Goal: Task Accomplishment & Management: Use online tool/utility

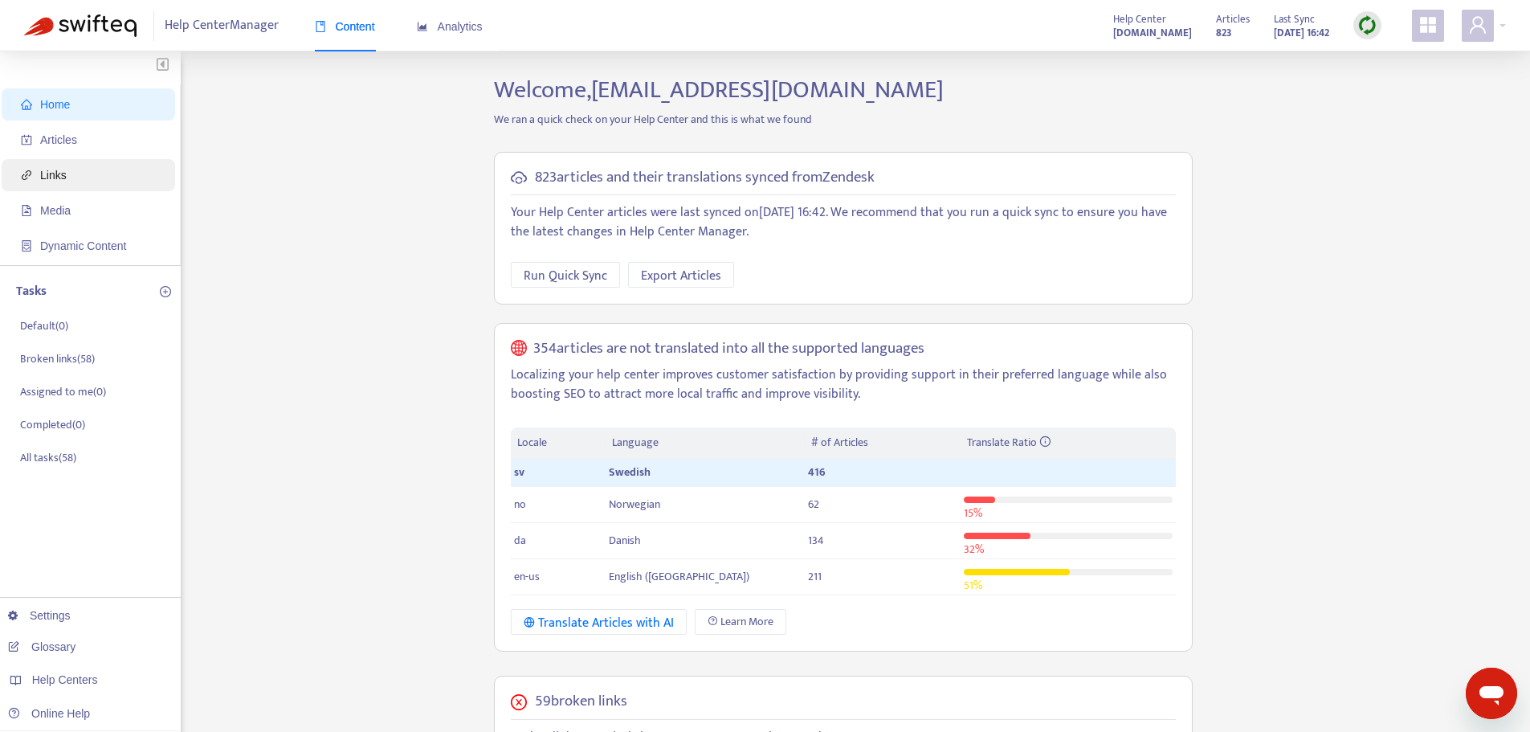
click at [82, 178] on span "Links" at bounding box center [91, 175] width 141 height 32
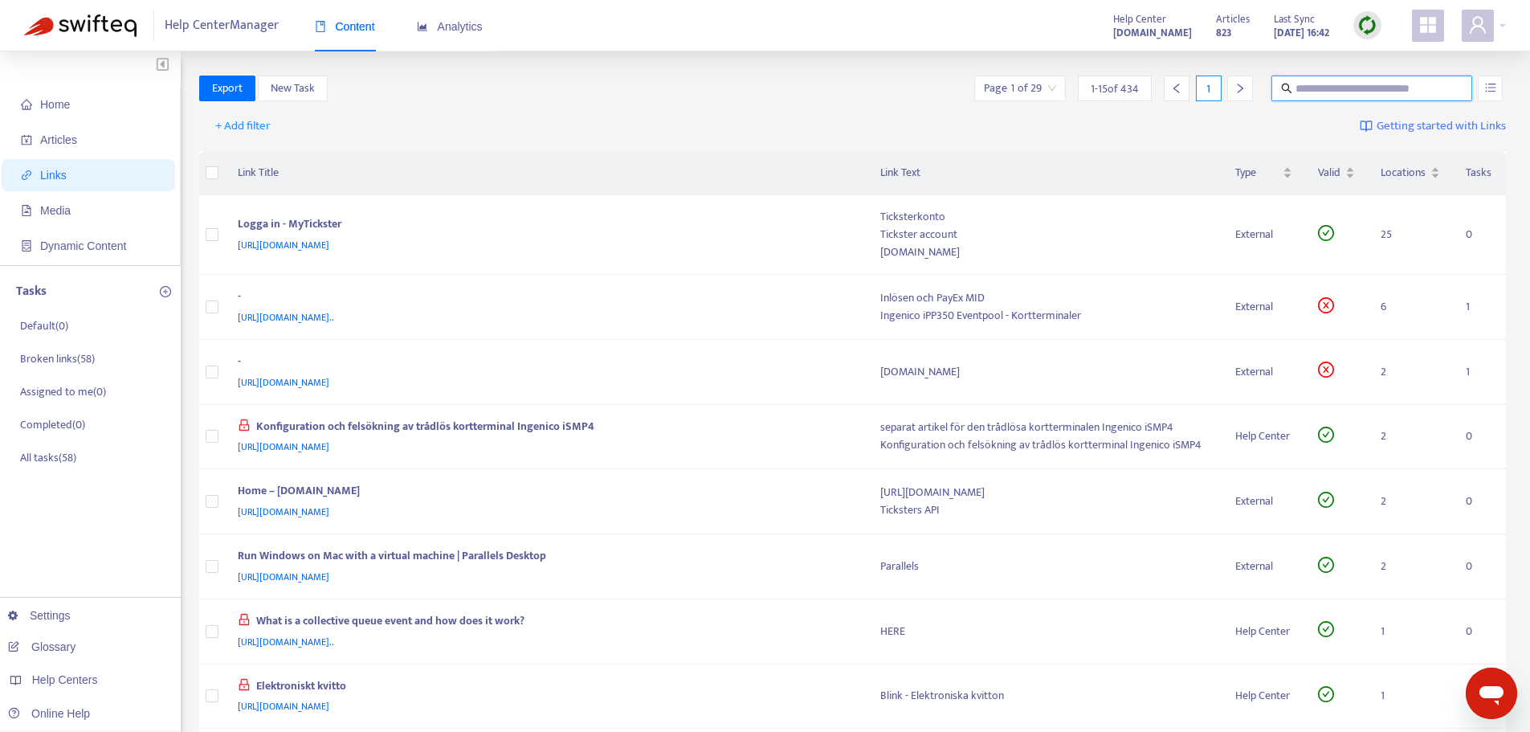
click at [1332, 93] on input "text" at bounding box center [1373, 89] width 154 height 18
type input "*********"
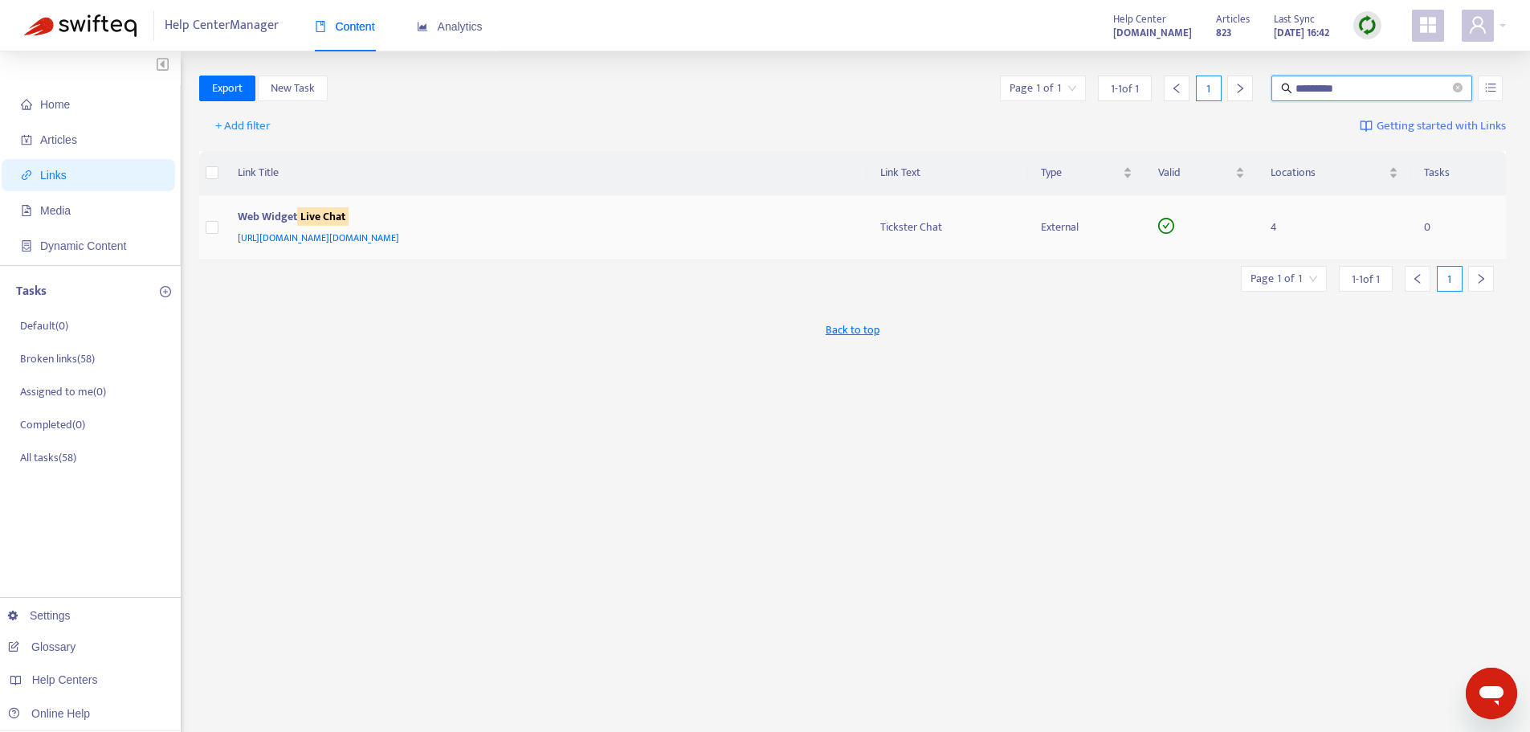
click at [328, 217] on sqkw "Live Chat" at bounding box center [322, 216] width 51 height 18
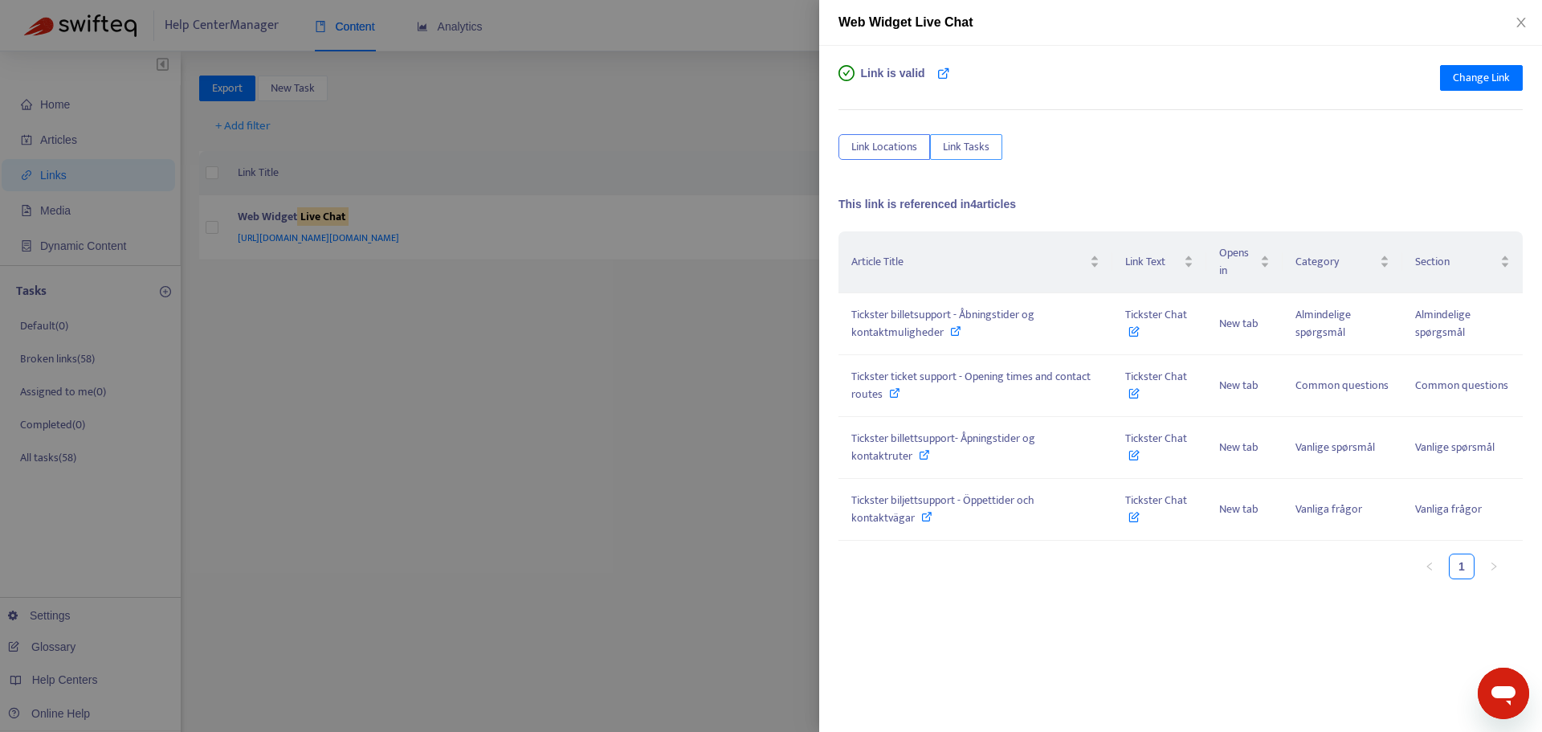
click at [965, 151] on span "Link Tasks" at bounding box center [966, 147] width 47 height 18
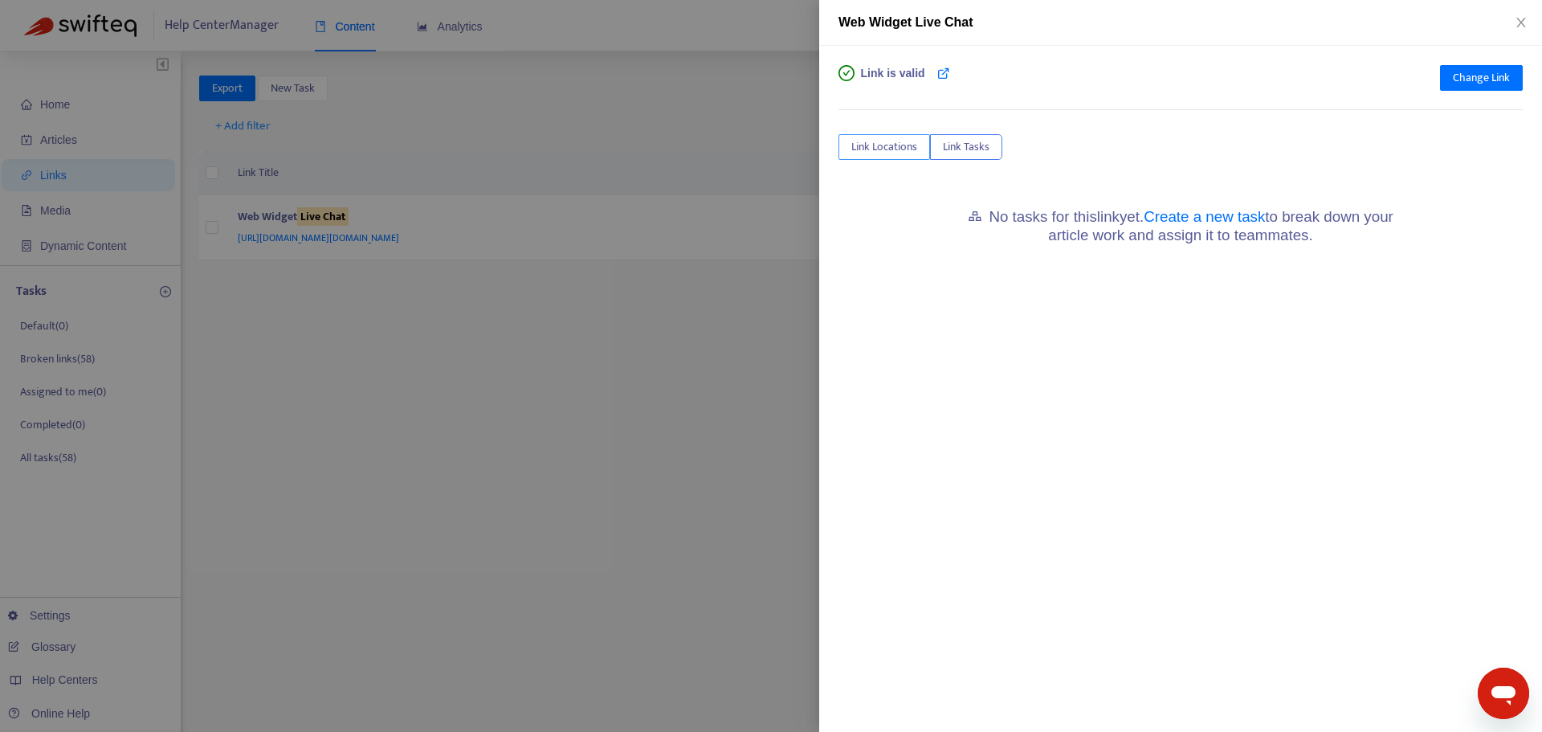
click at [909, 145] on span "Link Locations" at bounding box center [884, 147] width 66 height 18
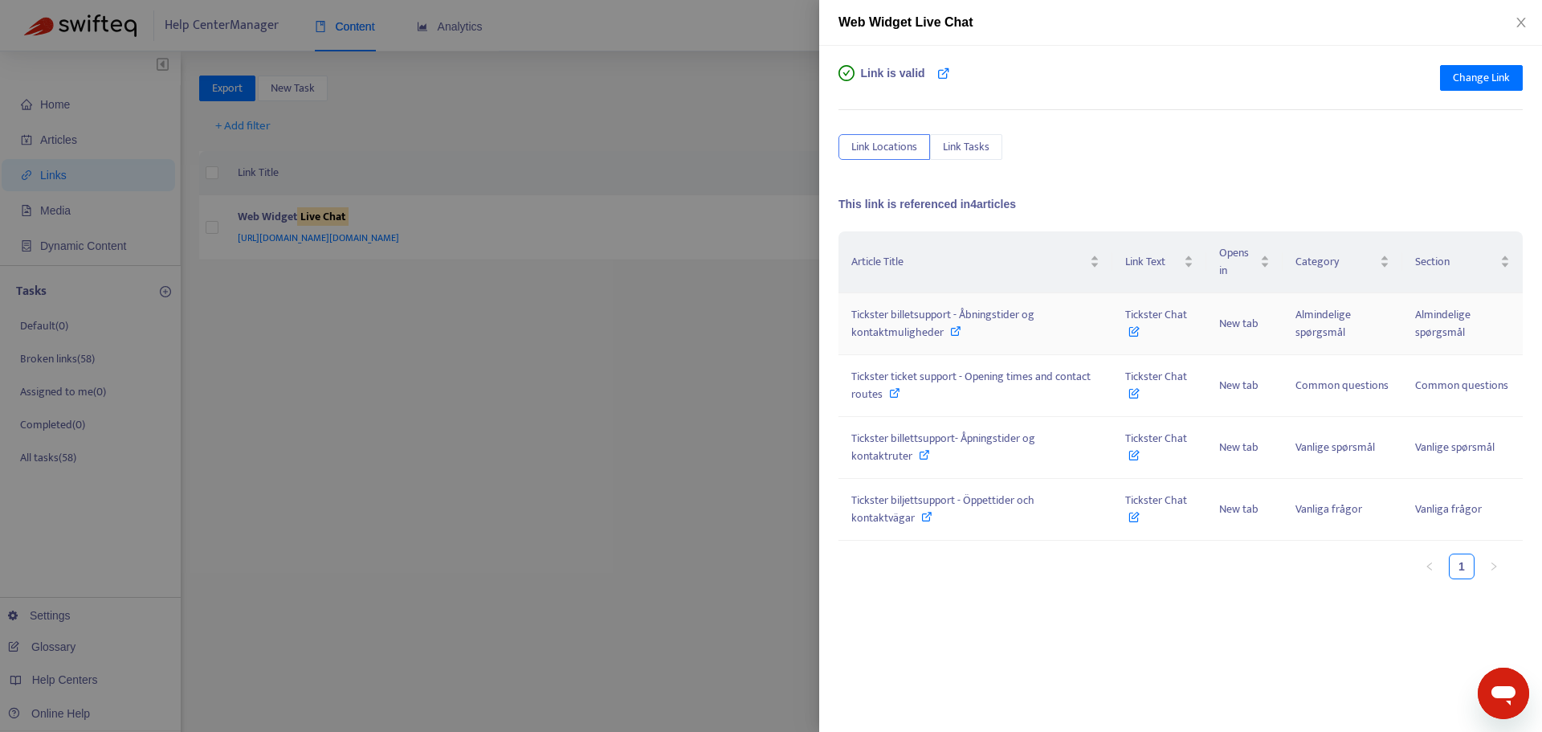
click at [1132, 333] on icon at bounding box center [1134, 328] width 11 height 18
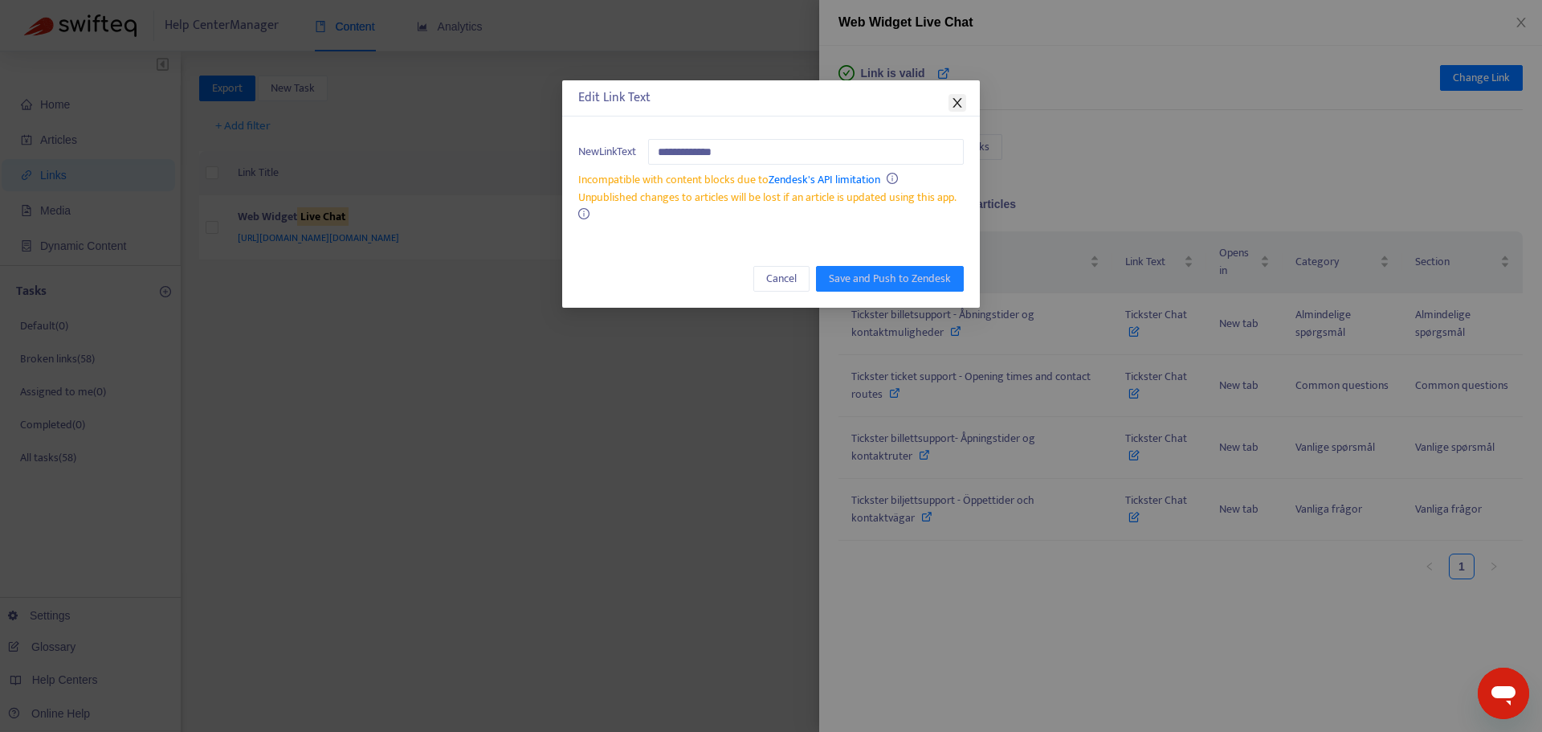
click at [955, 99] on icon "close" at bounding box center [957, 102] width 13 height 13
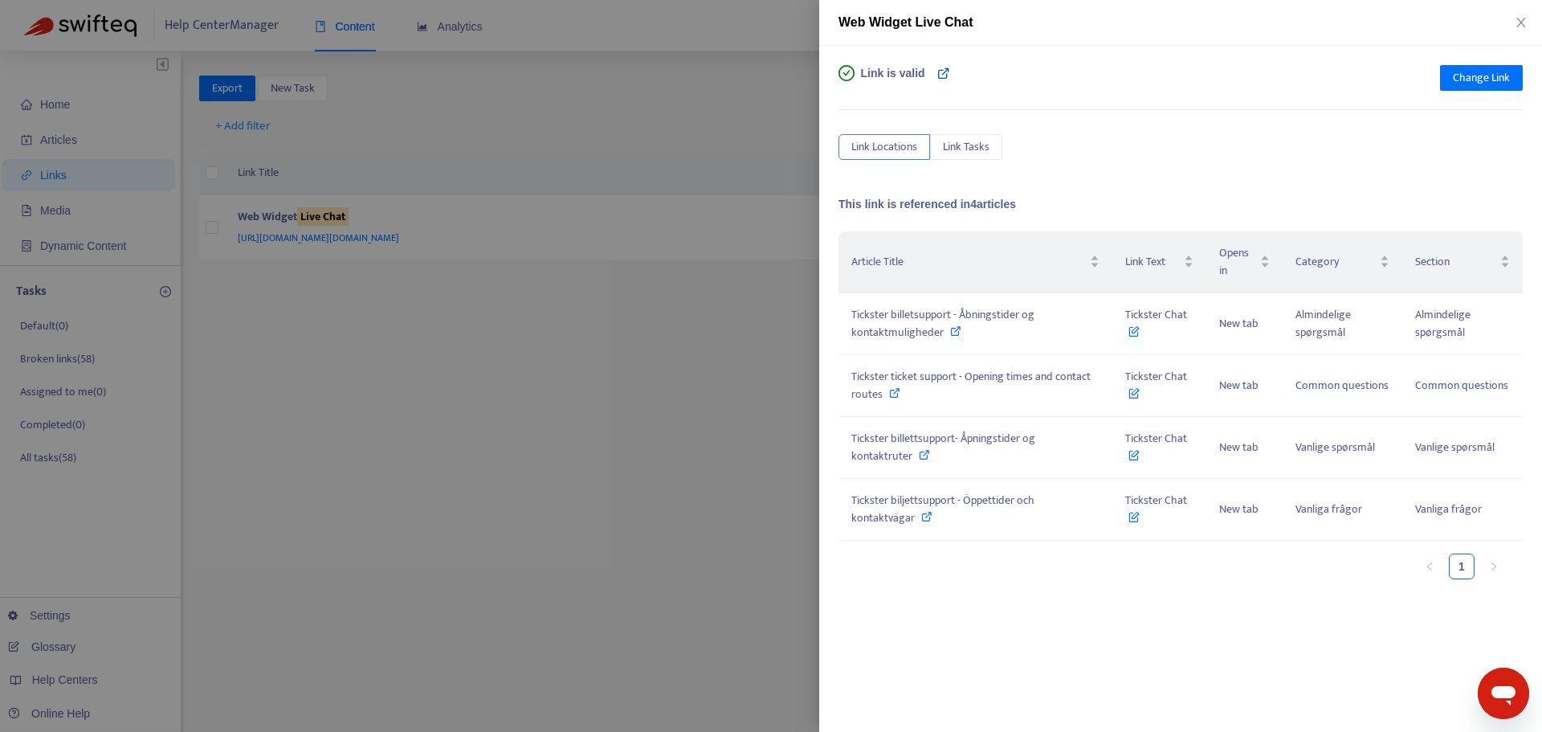
click at [941, 76] on icon at bounding box center [943, 73] width 13 height 13
click at [1449, 80] on button "Change Link" at bounding box center [1481, 78] width 83 height 26
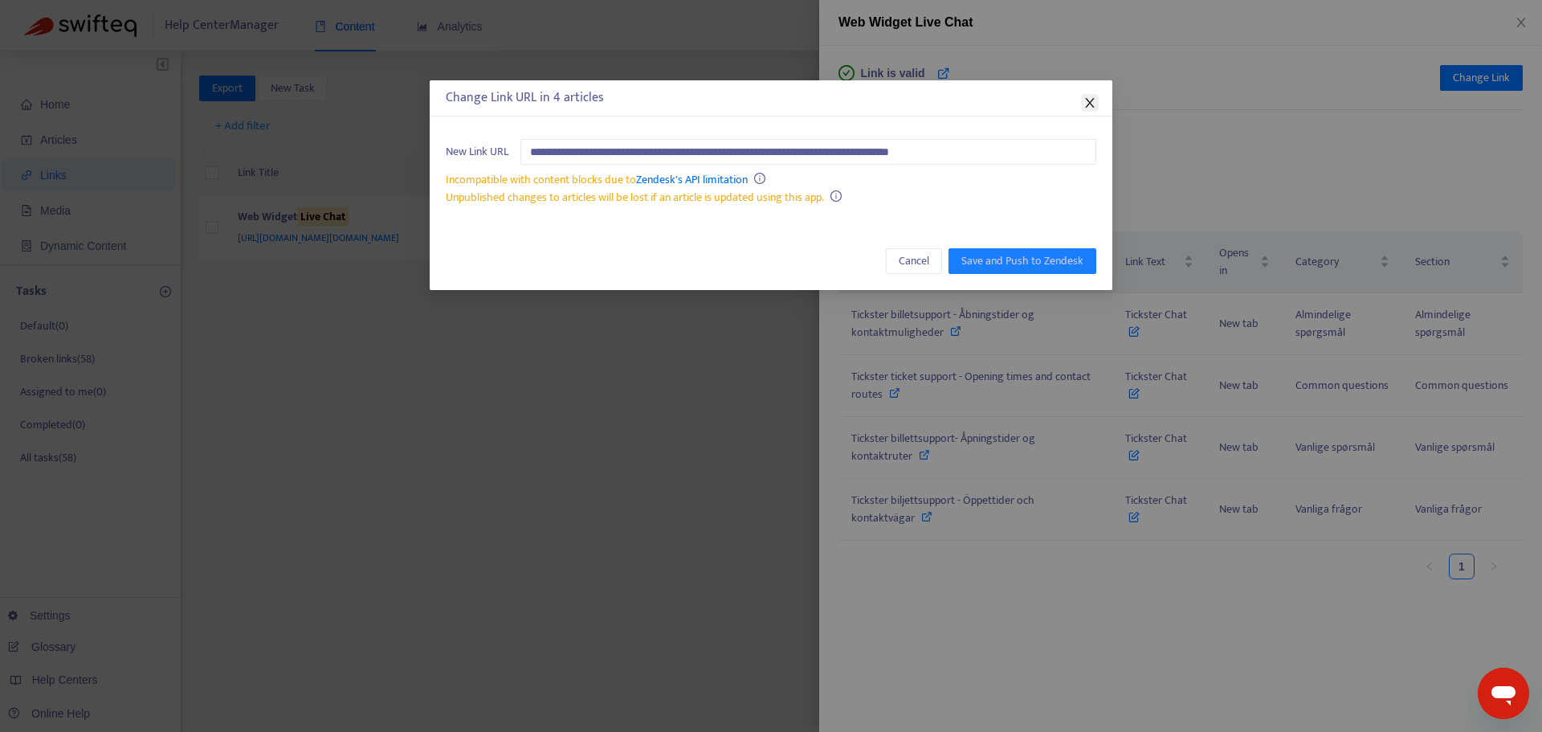
click at [1088, 100] on icon "close" at bounding box center [1089, 103] width 9 height 10
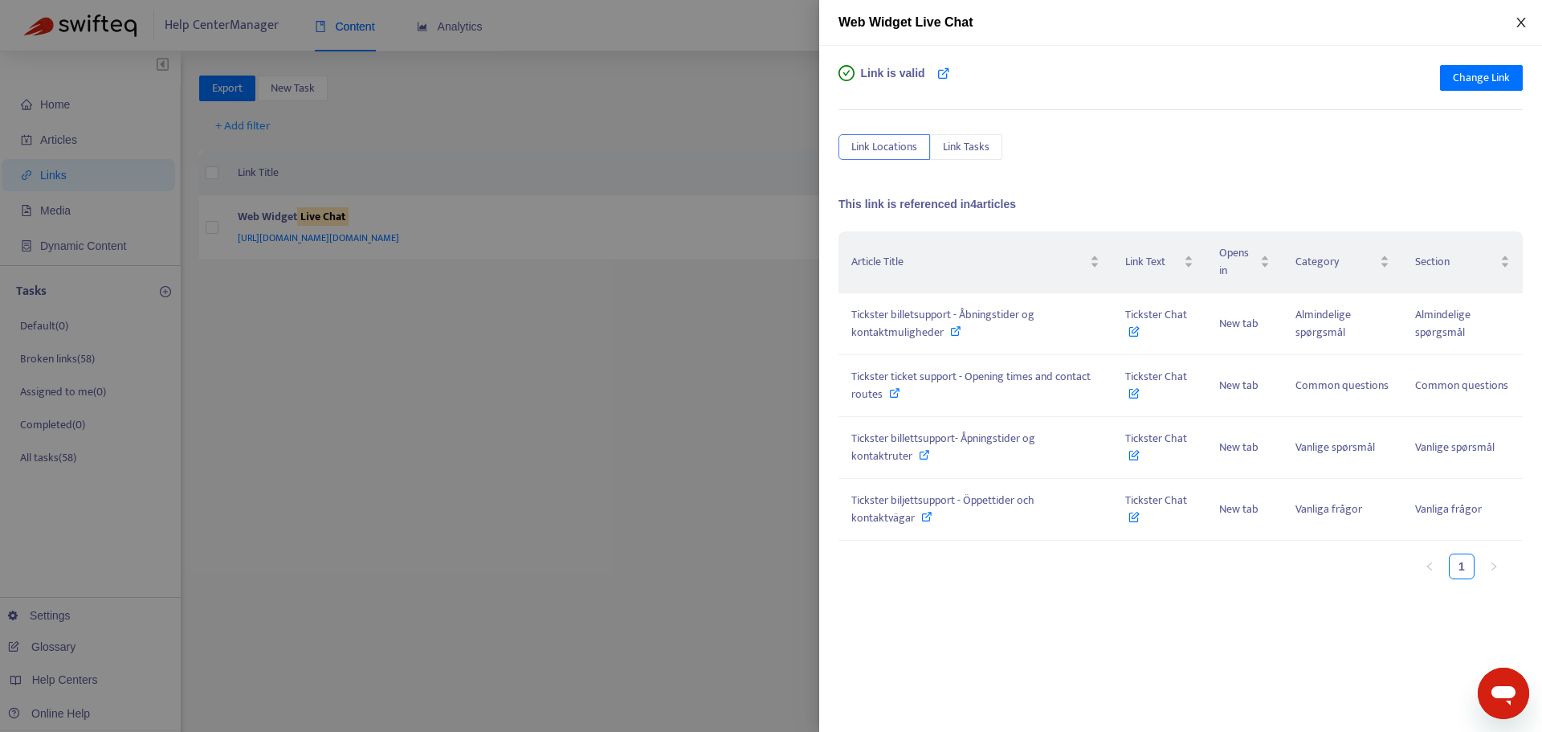
click at [1515, 26] on icon "close" at bounding box center [1521, 22] width 13 height 13
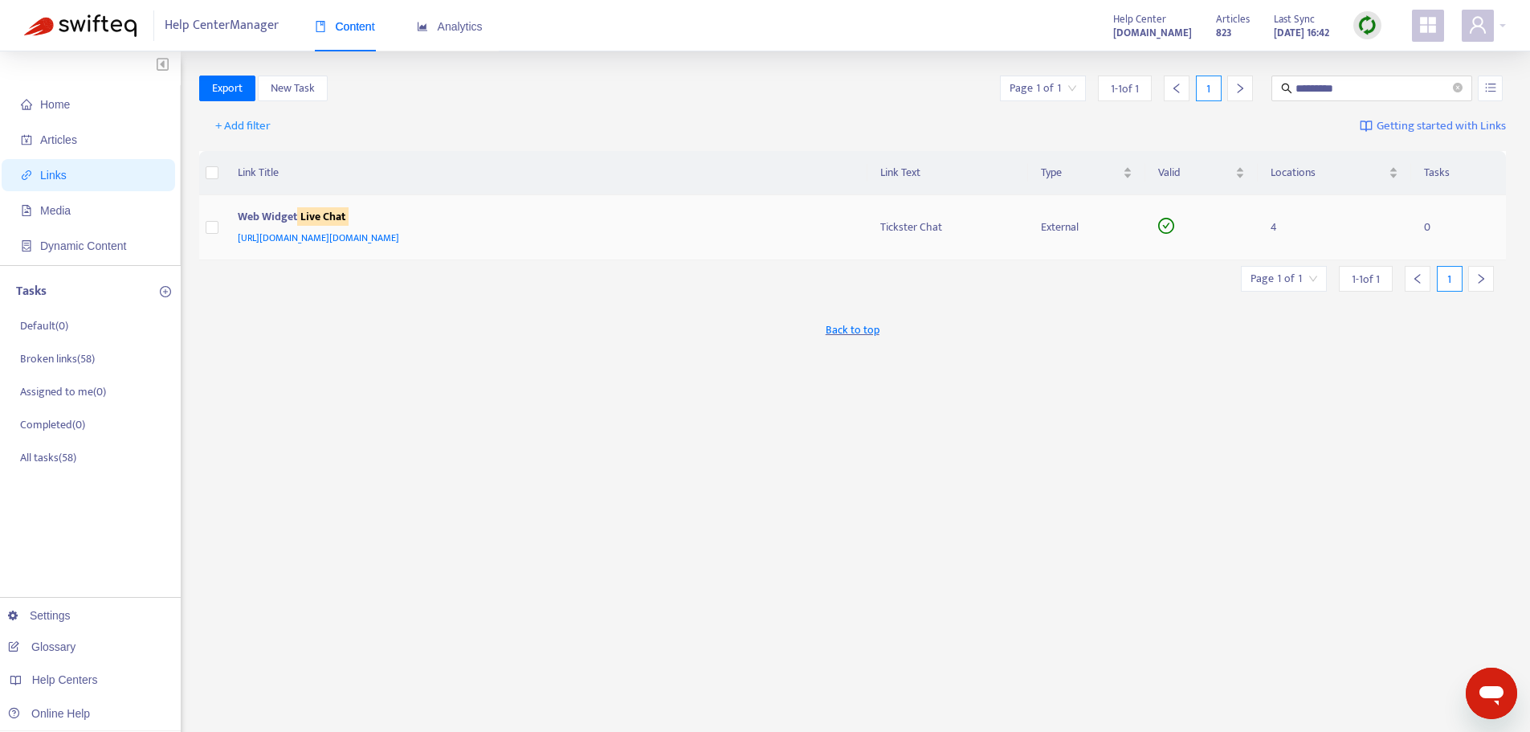
click at [398, 236] on span "[URL][DOMAIN_NAME][DOMAIN_NAME]" at bounding box center [318, 238] width 161 height 16
click at [276, 210] on div "Web Widget Live Chat" at bounding box center [543, 218] width 611 height 21
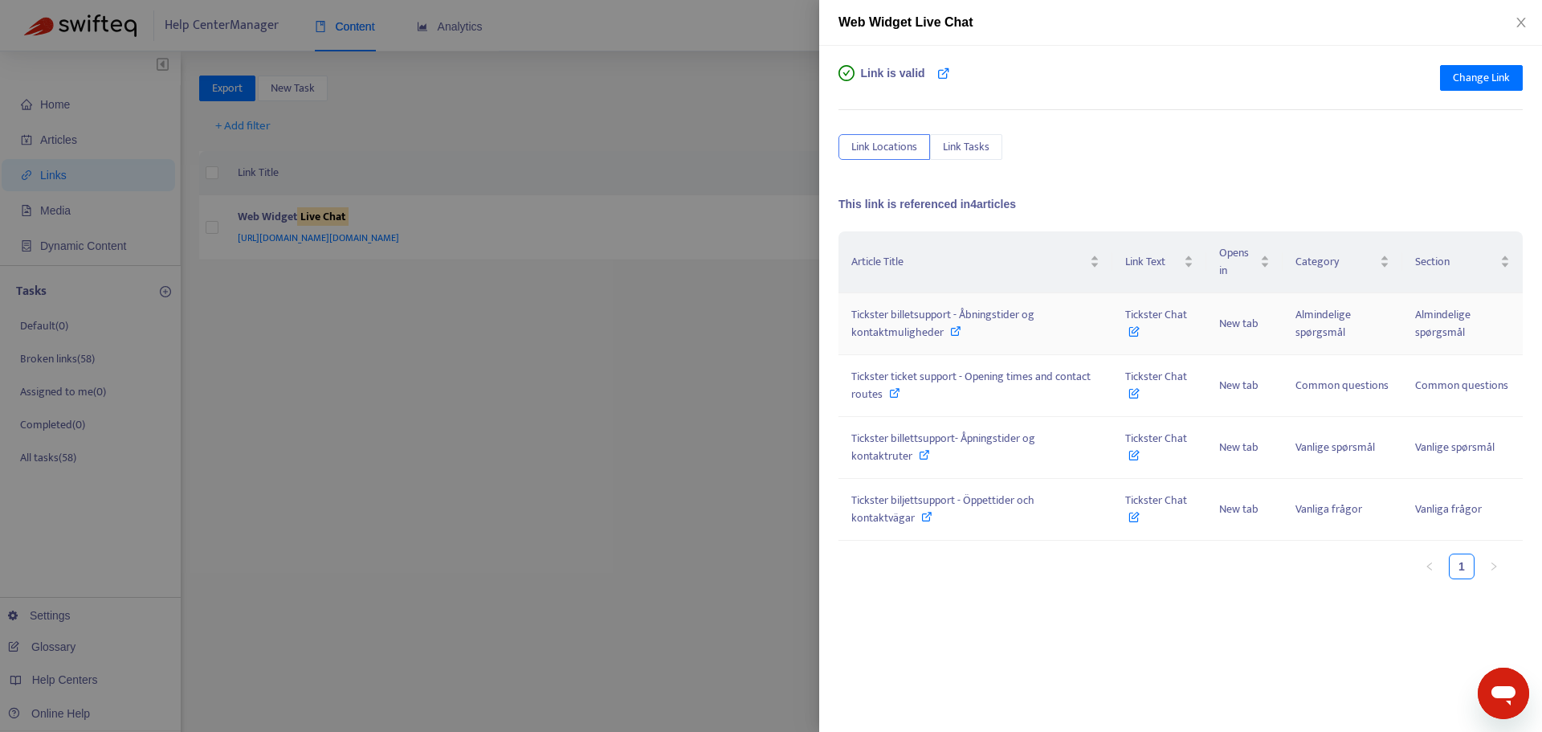
click at [952, 332] on icon at bounding box center [955, 330] width 11 height 11
click at [1228, 321] on span "New tab" at bounding box center [1238, 323] width 39 height 18
click at [1519, 26] on icon "close" at bounding box center [1521, 23] width 9 height 10
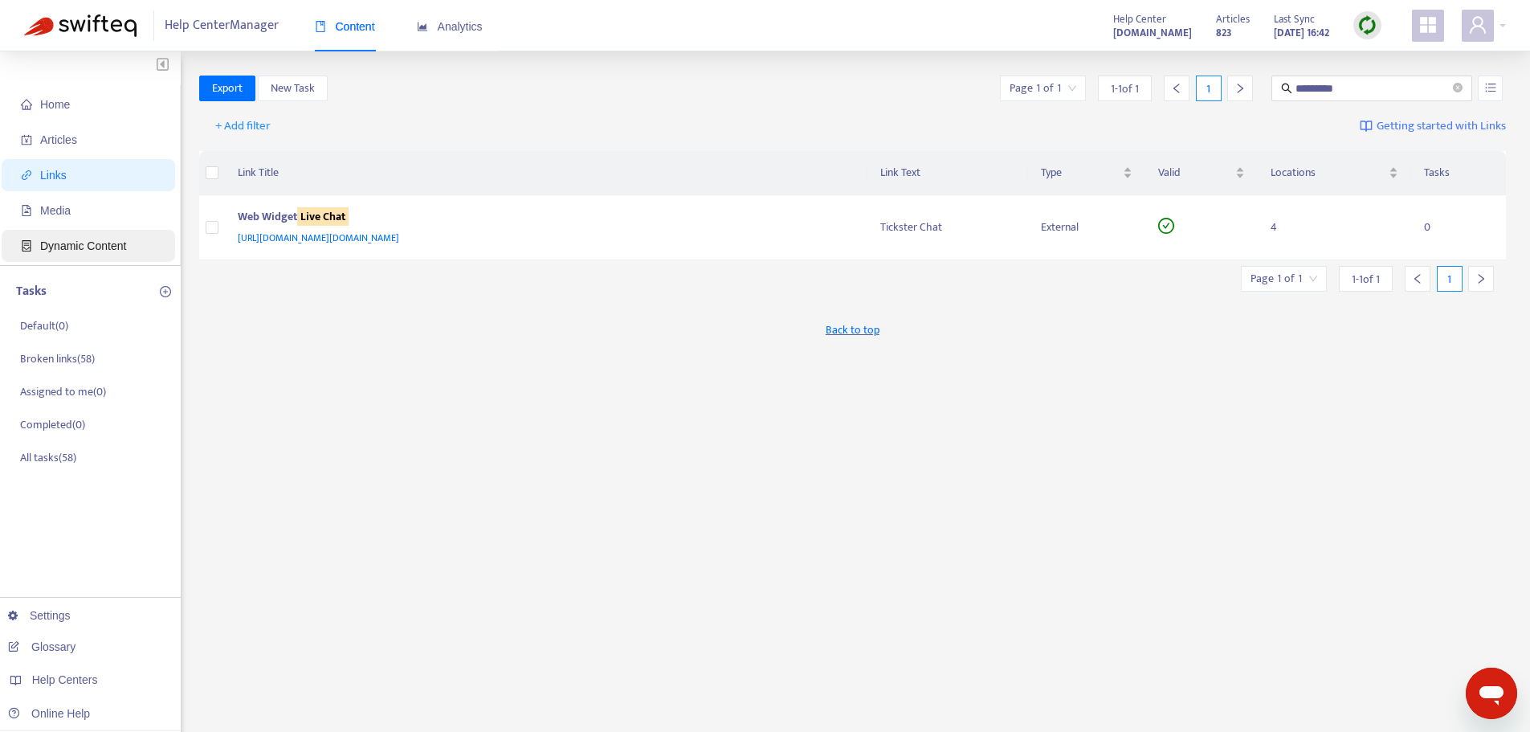
click at [89, 251] on span "Dynamic Content" at bounding box center [83, 245] width 86 height 13
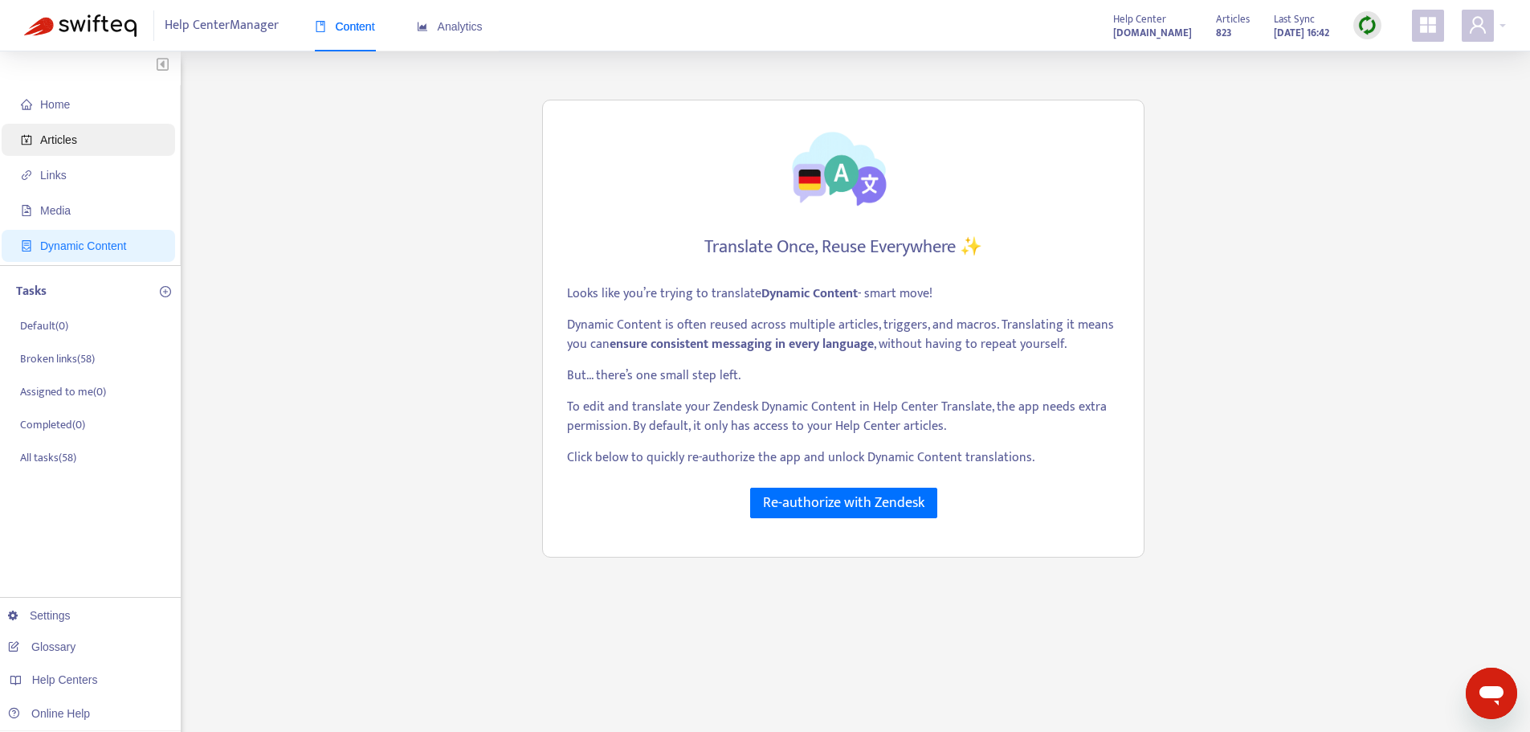
click at [48, 133] on span "Articles" at bounding box center [58, 139] width 37 height 13
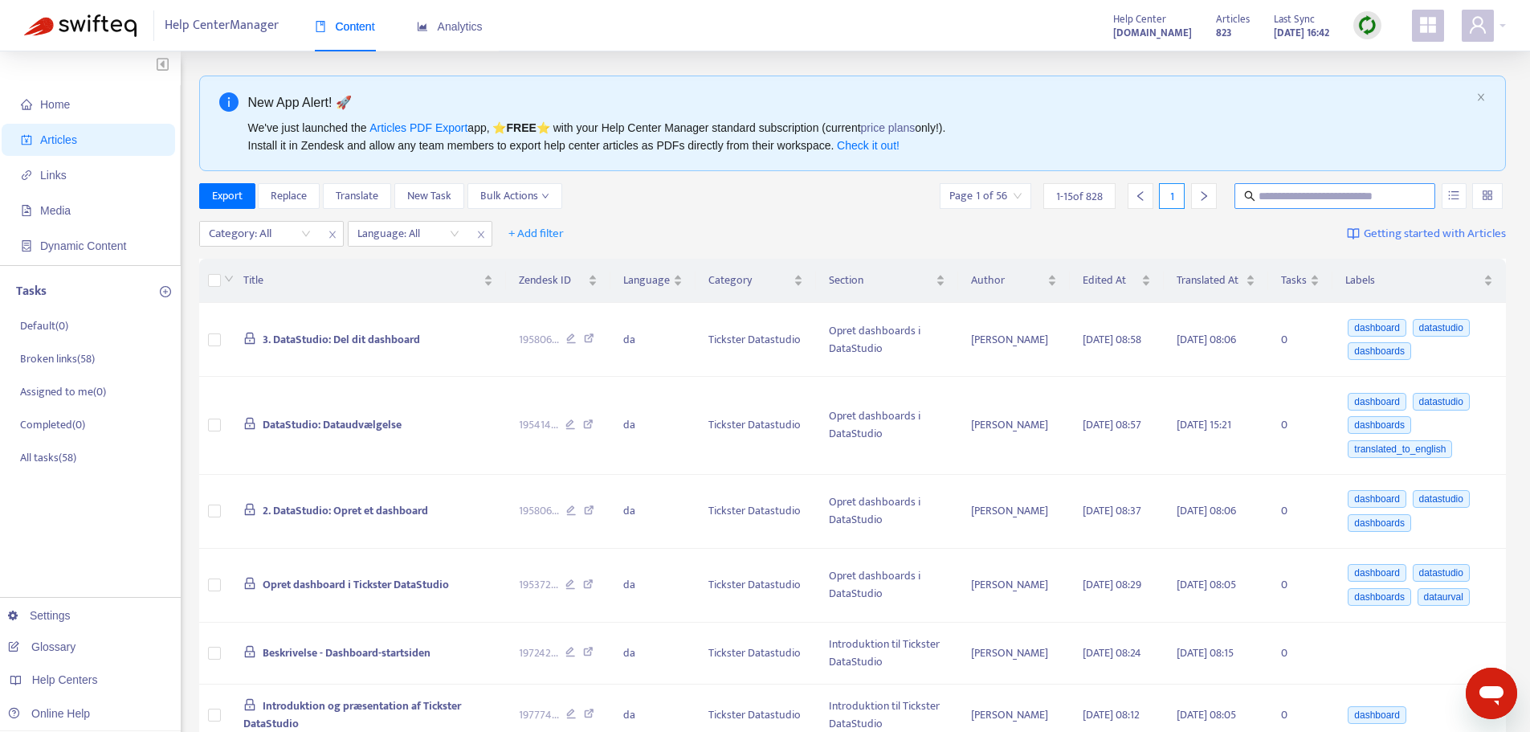
click at [1349, 186] on span at bounding box center [1335, 196] width 201 height 26
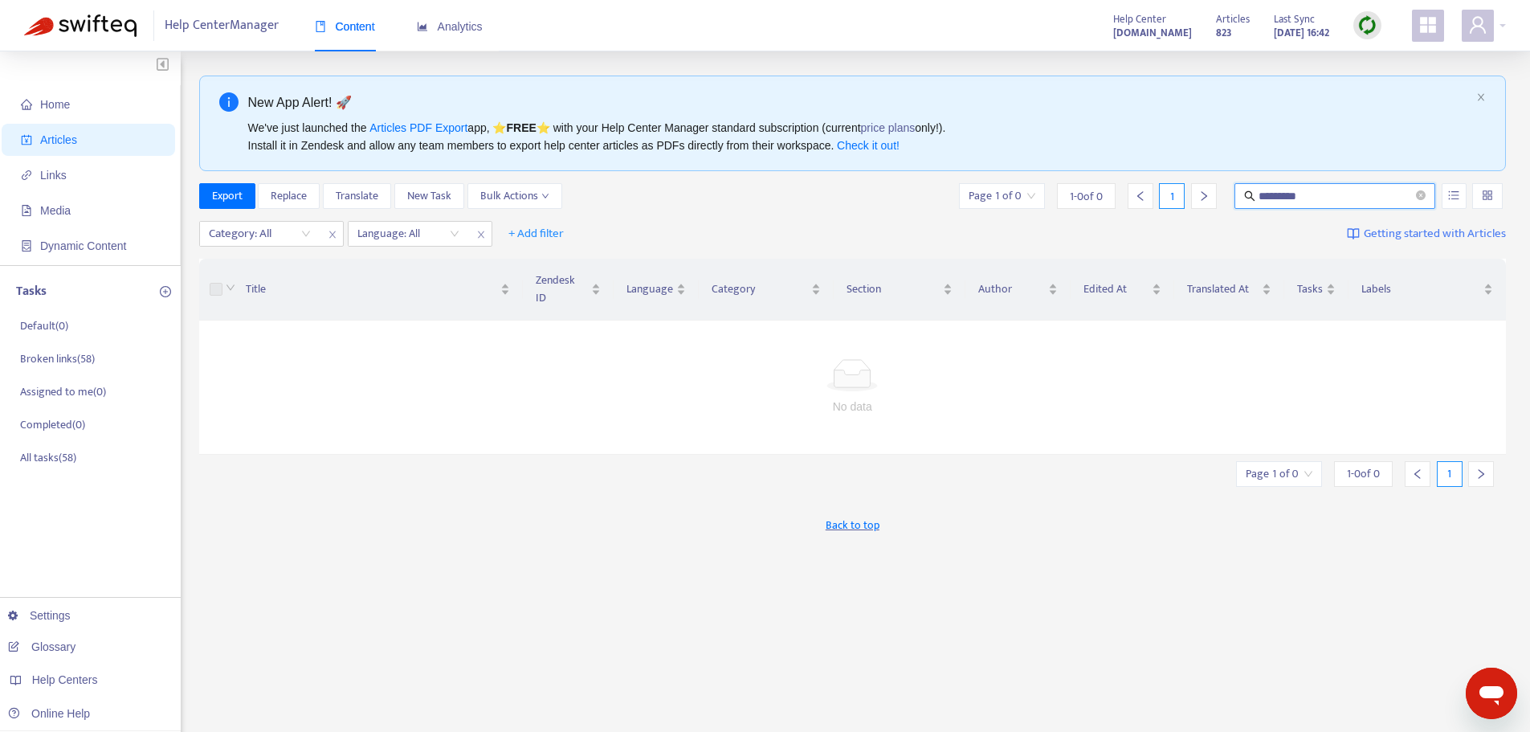
drag, startPoint x: 1363, startPoint y: 197, endPoint x: 1233, endPoint y: 184, distance: 130.8
click at [1233, 183] on div "*********" at bounding box center [1335, 196] width 207 height 26
type input "**********"
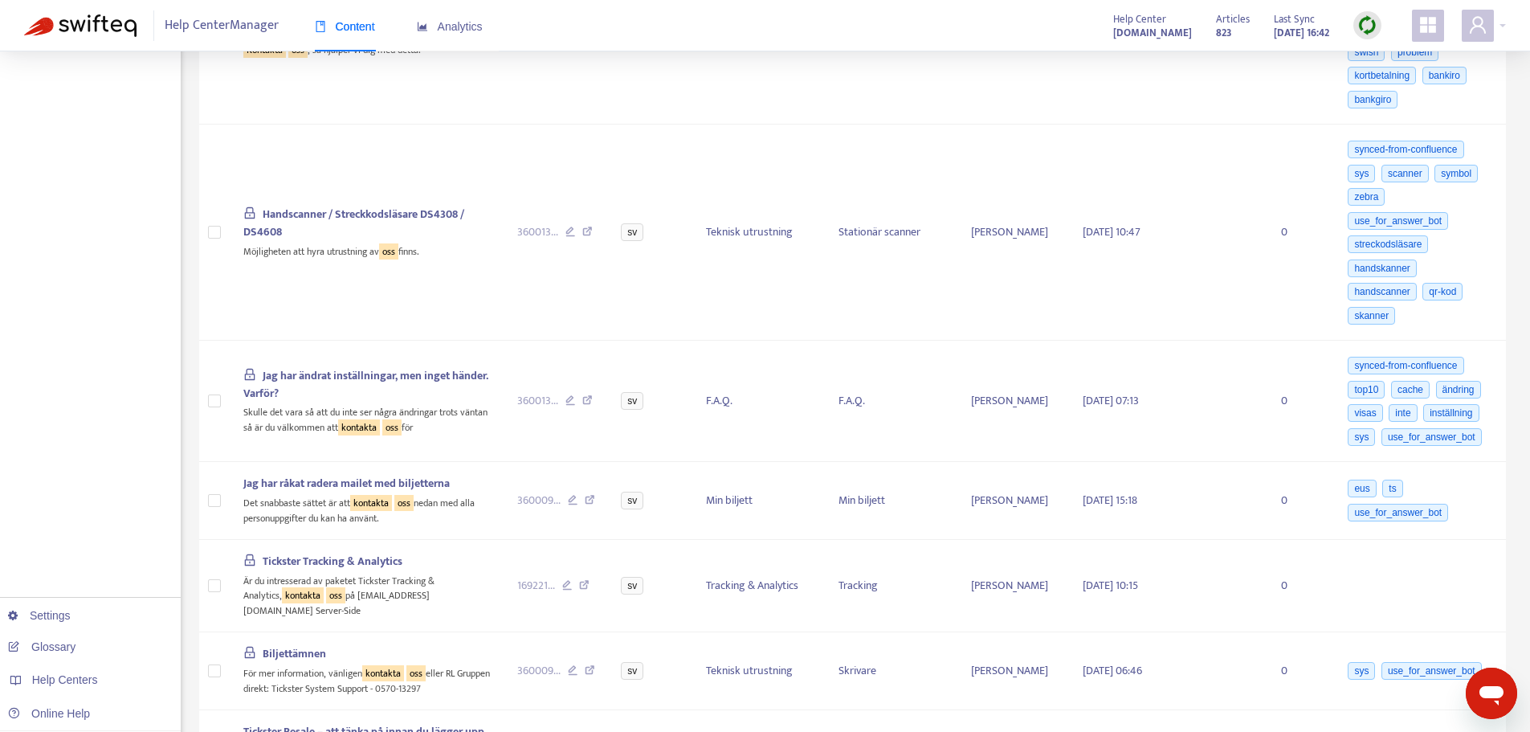
scroll to position [1505, 0]
